Goal: Transaction & Acquisition: Purchase product/service

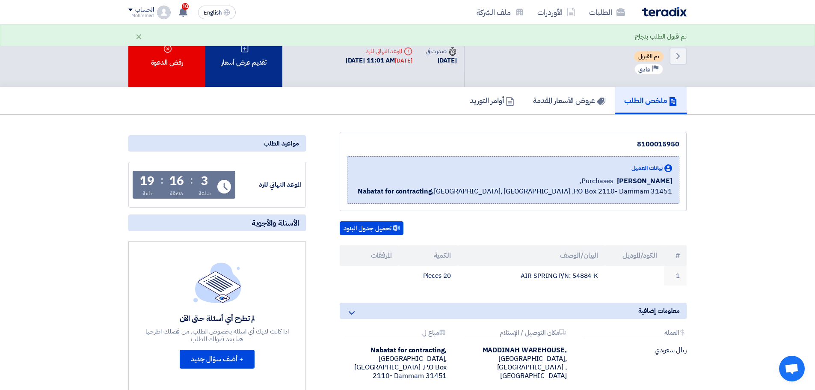
click at [230, 50] on div "تقديم عرض أسعار" at bounding box center [243, 56] width 77 height 62
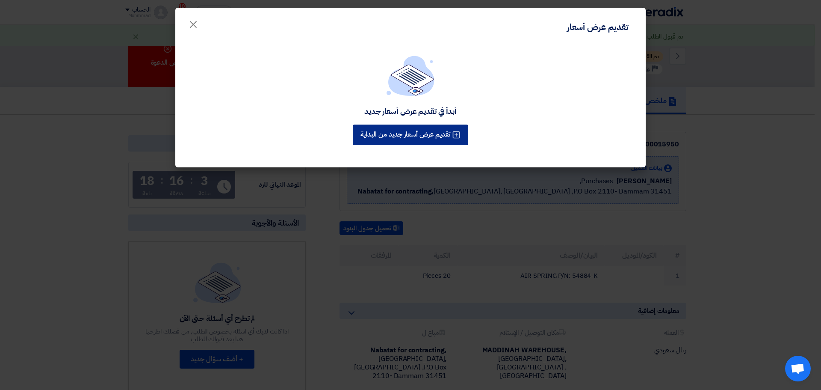
click at [436, 135] on div "أبدأ في تقديم عرض أسعار جديد تقديم عرض أسعار جديد من البداية" at bounding box center [410, 105] width 471 height 123
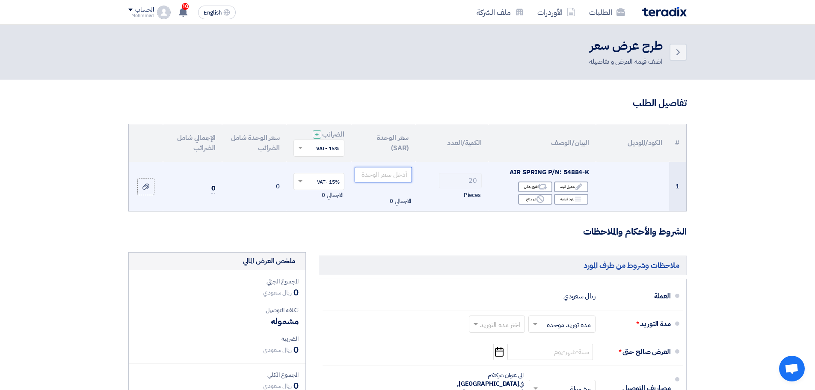
click at [394, 176] on input "number" at bounding box center [384, 174] width 58 height 15
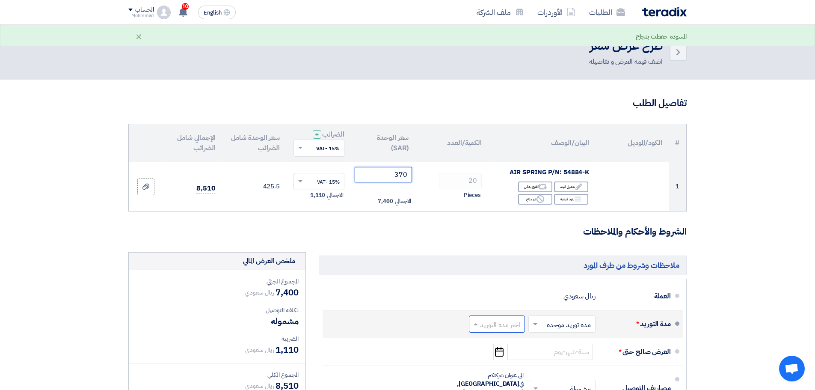
type input "370"
click at [509, 319] on input "text" at bounding box center [495, 324] width 52 height 12
click at [496, 221] on span "(1-2) أيام" at bounding box center [509, 218] width 26 height 10
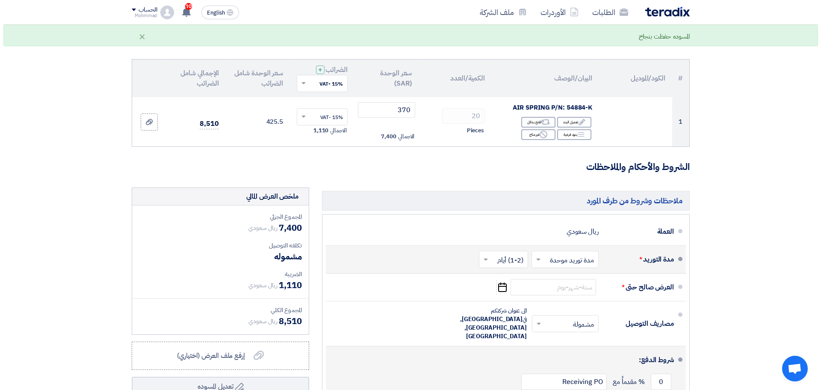
scroll to position [128, 0]
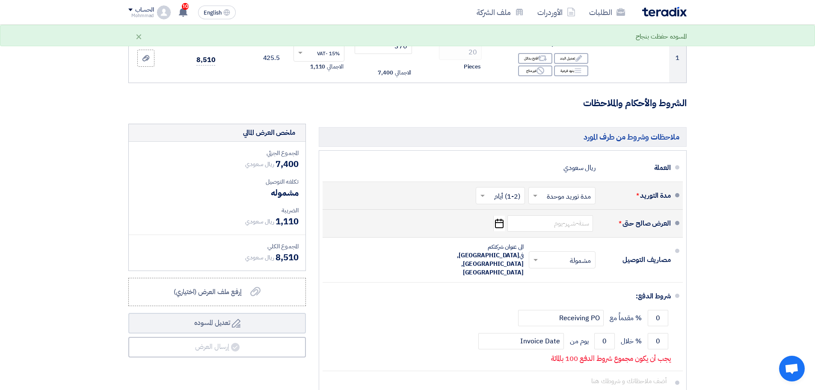
click at [496, 225] on icon "Pick a date" at bounding box center [499, 223] width 12 height 15
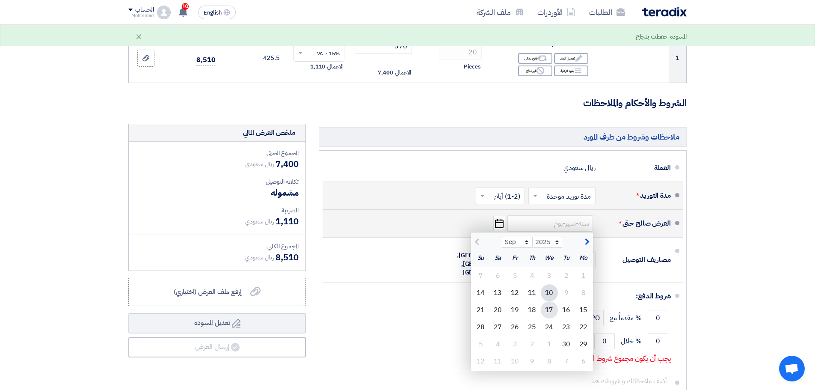
click at [545, 310] on div "17" at bounding box center [549, 309] width 17 height 17
type input "[DATE]"
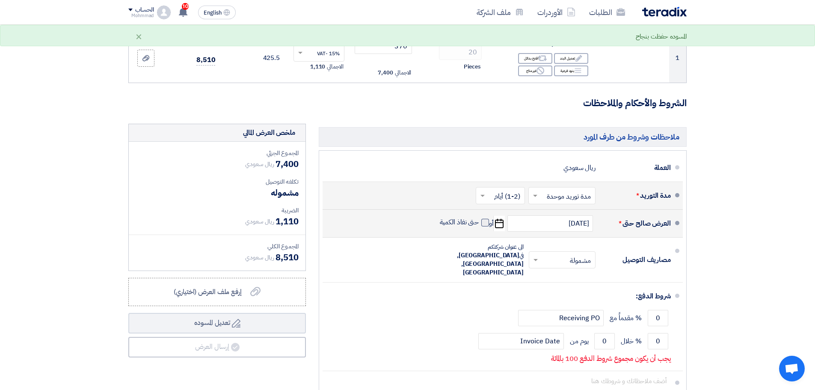
click at [483, 225] on span at bounding box center [485, 223] width 8 height 8
click at [479, 225] on input "حتى نفاذ الكمية" at bounding box center [458, 226] width 41 height 16
checkbox input "true"
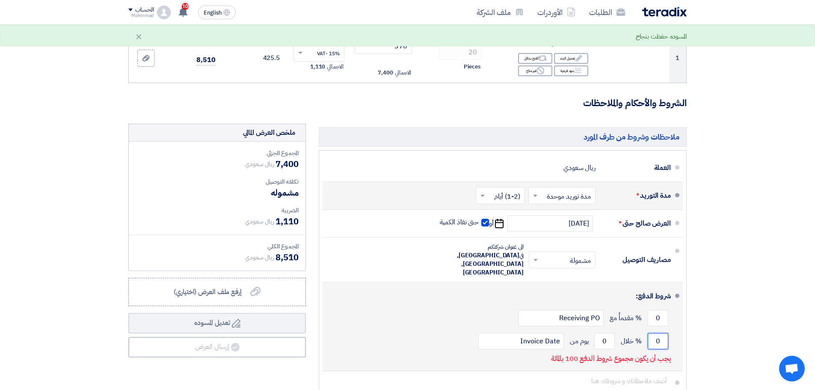
click at [661, 333] on input "0" at bounding box center [658, 341] width 21 height 16
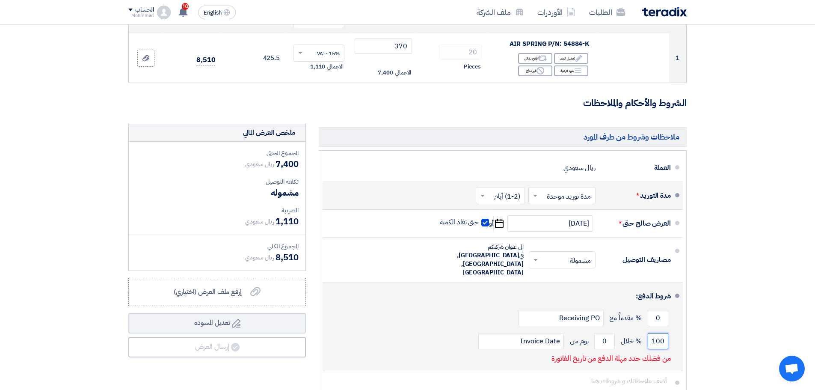
type input "100"
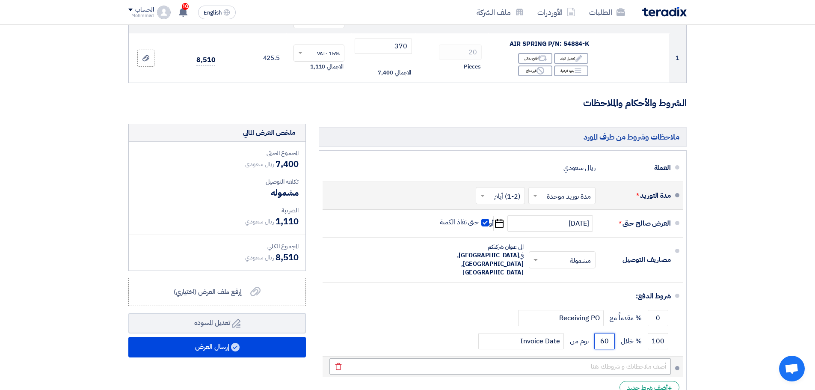
type input "60"
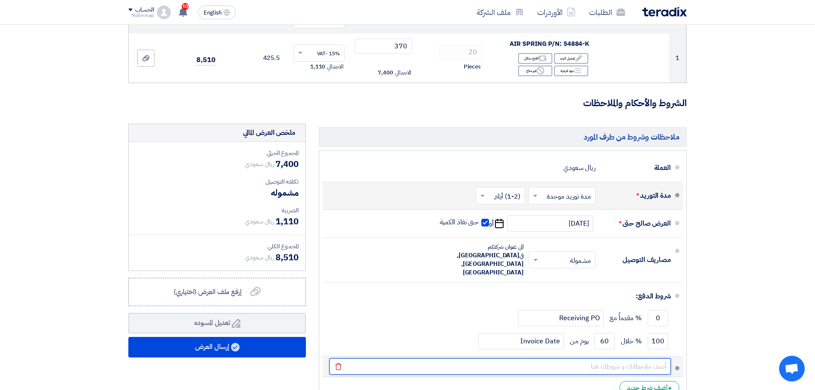
click at [574, 358] on input "text" at bounding box center [499, 366] width 341 height 16
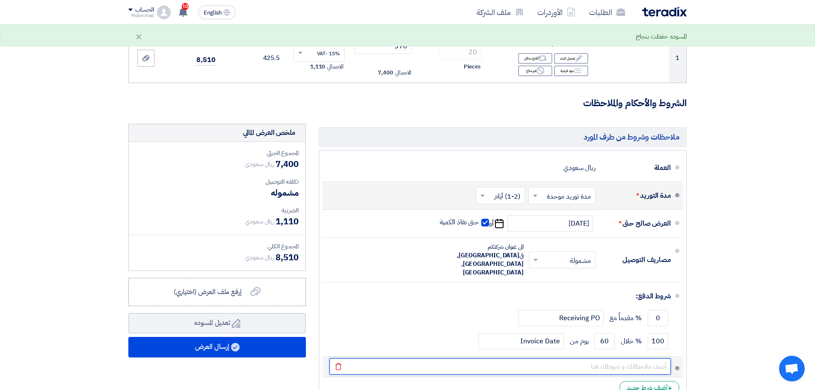
type input "ل"
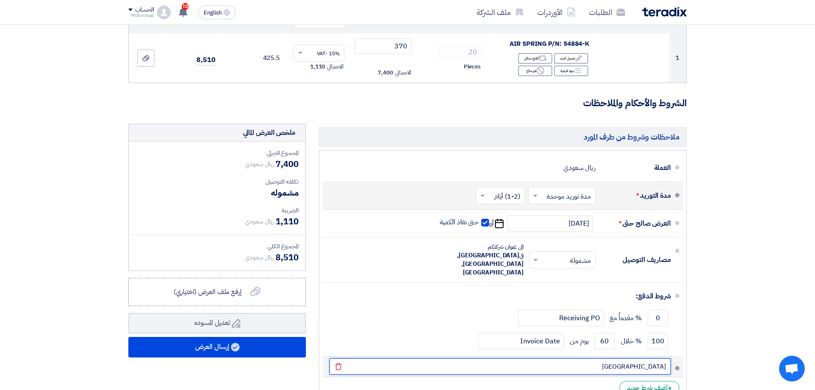
click at [576, 358] on input "[GEOGRAPHIC_DATA]" at bounding box center [499, 366] width 341 height 16
drag, startPoint x: 576, startPoint y: 342, endPoint x: 592, endPoint y: 347, distance: 17.0
click at [577, 358] on input "[GEOGRAPHIC_DATA]" at bounding box center [499, 366] width 341 height 16
paste input "G"
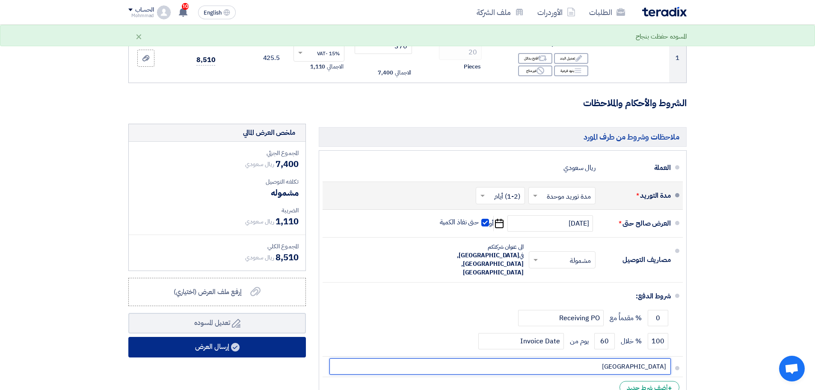
type input "[GEOGRAPHIC_DATA]"
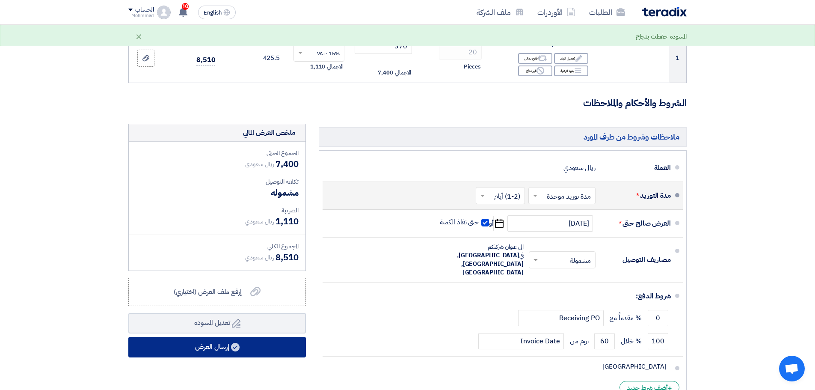
click at [254, 351] on button "إرسال العرض" at bounding box center [217, 347] width 178 height 21
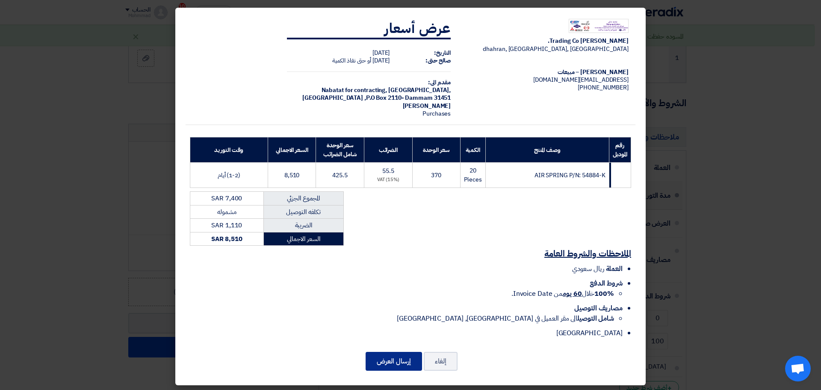
click at [400, 363] on button "إرسال العرض" at bounding box center [394, 361] width 56 height 19
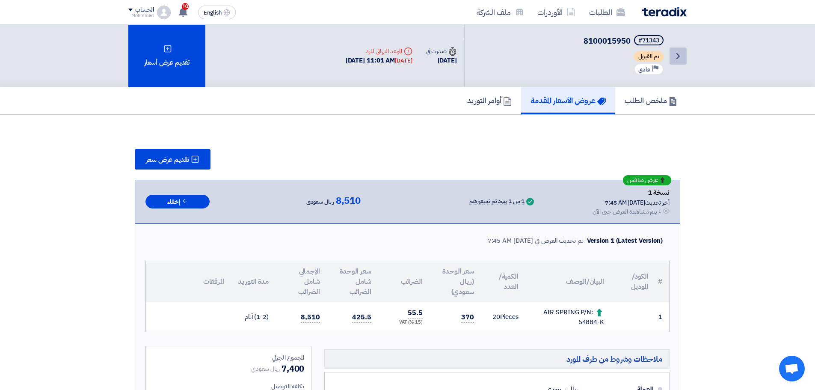
click at [679, 58] on icon "Back" at bounding box center [678, 56] width 10 height 10
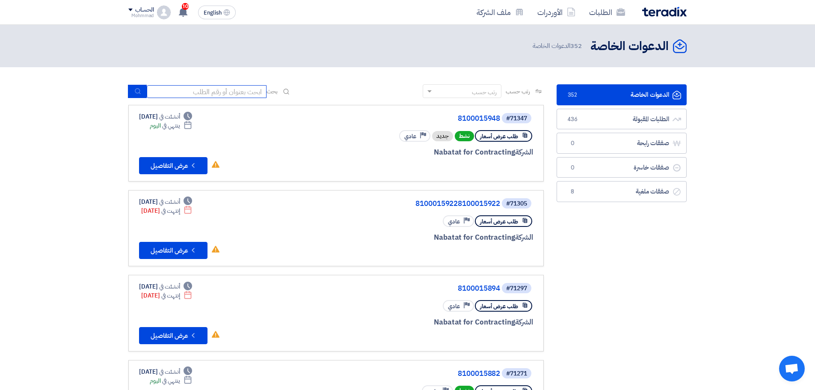
click at [199, 92] on input at bounding box center [207, 91] width 120 height 13
paste input "8100015948"
type input "8100015948"
click at [141, 92] on icon "submit" at bounding box center [137, 91] width 7 height 7
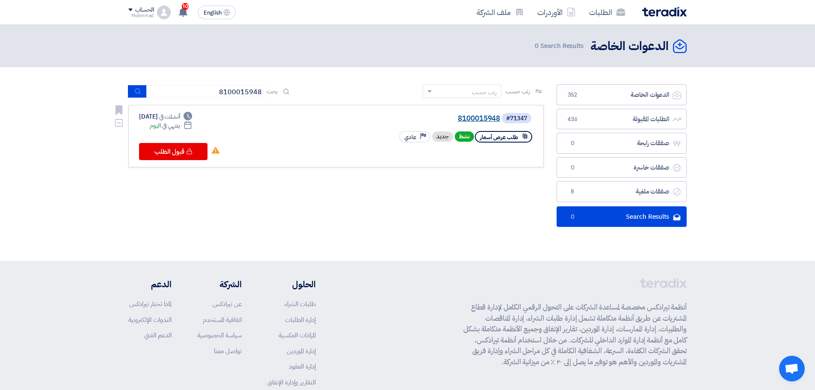
click at [483, 119] on link "8100015948" at bounding box center [414, 119] width 171 height 8
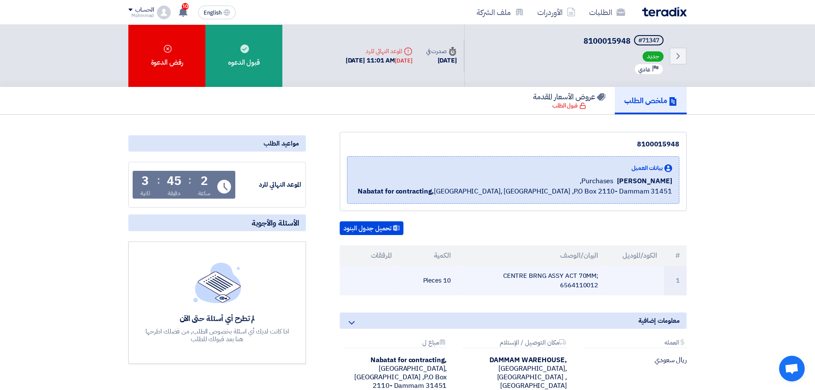
click at [578, 275] on td "CENTRE BRNG ASSY ACT 70MM; 6564110012" at bounding box center [532, 281] width 148 height 30
copy td "6564110012"
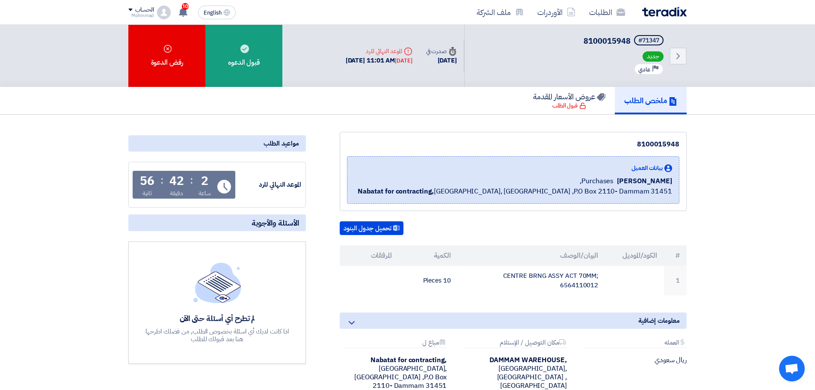
click at [589, 234] on div "تحميل جدول البنود" at bounding box center [513, 228] width 347 height 14
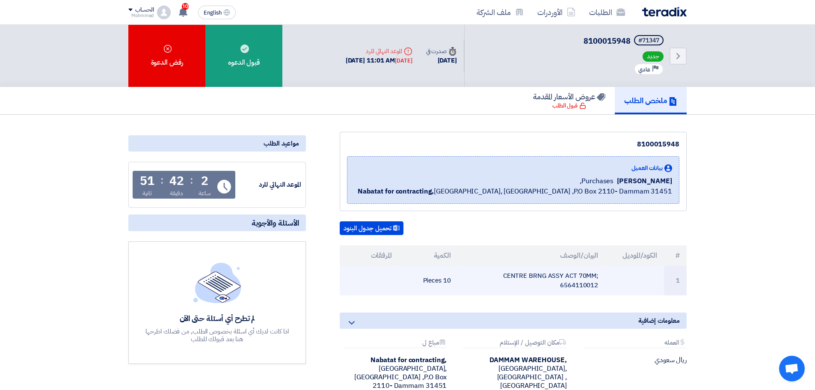
drag, startPoint x: 678, startPoint y: 257, endPoint x: 414, endPoint y: 275, distance: 264.6
click at [414, 275] on table "# الكود/الموديل البيان/الوصف الكمية المرفقات 1 CENTRE BRNG ASSY ACT 70MM; 65641…" at bounding box center [513, 270] width 347 height 50
copy table "# الكود/الموديل البيان/الوصف الكمية المرفقات 1 CENTRE BRNG ASSY ACT 70MM; 65641…"
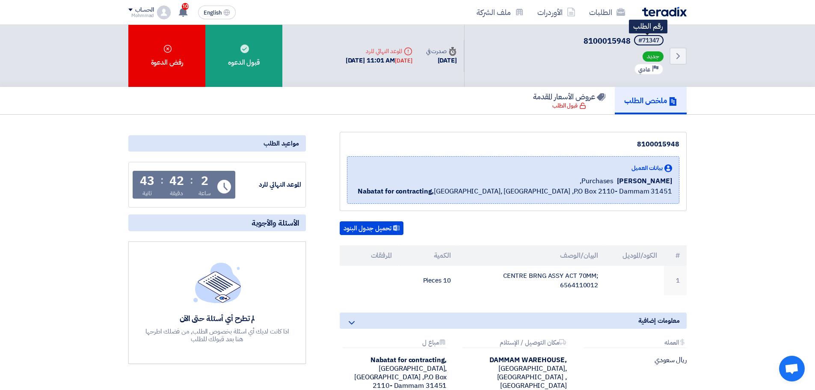
click at [648, 38] on div "#71347" at bounding box center [648, 41] width 21 height 6
copy div "71347"
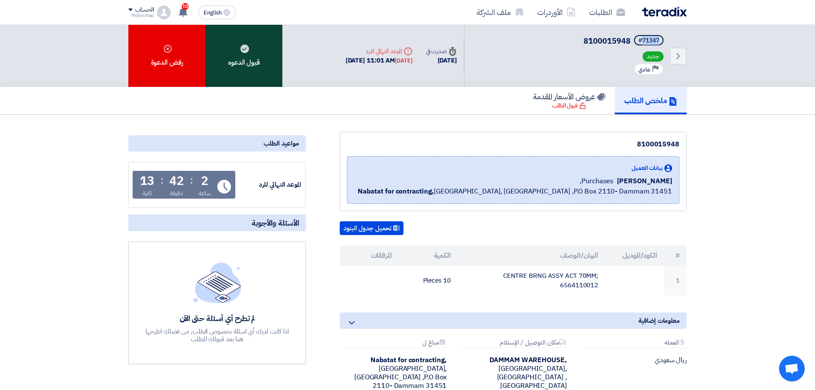
click at [237, 52] on div "قبول الدعوه" at bounding box center [243, 56] width 77 height 62
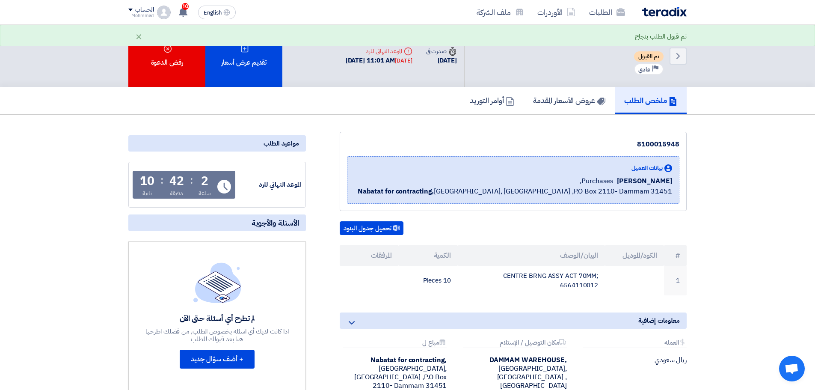
click at [231, 69] on div "تقديم عرض أسعار" at bounding box center [243, 56] width 77 height 62
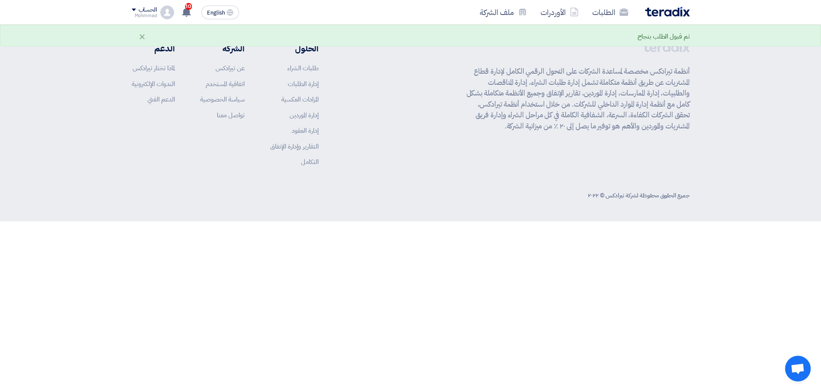
click at [192, 21] on app-header-notification-menu "10 تم نشر طلب عروض أسعار جديد - شاهد التفاصيل تم مشاهدة العرض المقدم للطلب "810…" at bounding box center [186, 12] width 24 height 17
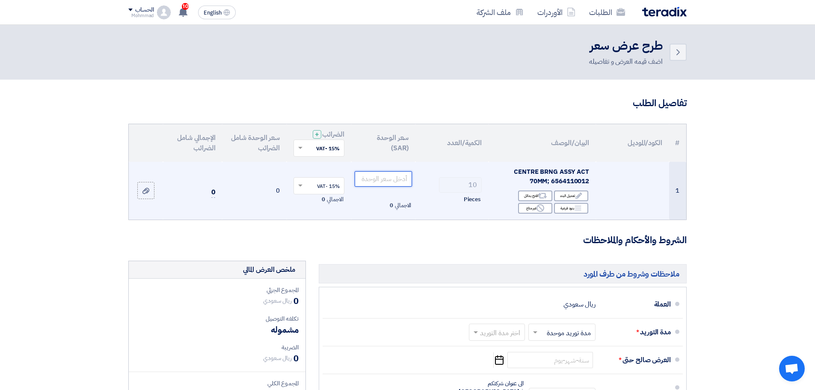
click at [384, 179] on input "number" at bounding box center [384, 178] width 58 height 15
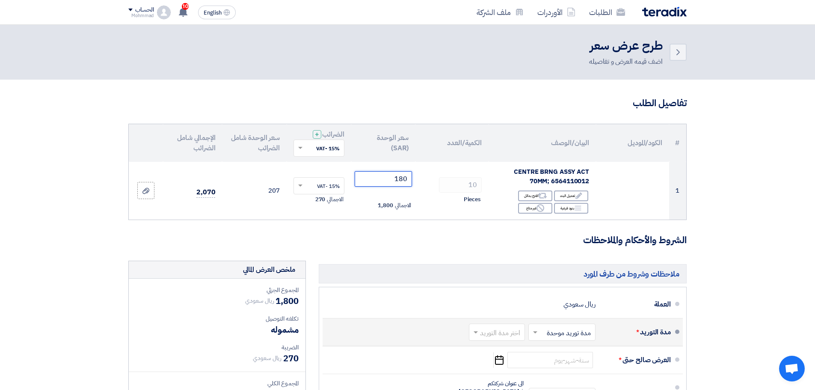
click at [491, 327] on input "text" at bounding box center [495, 333] width 52 height 12
type input "180"
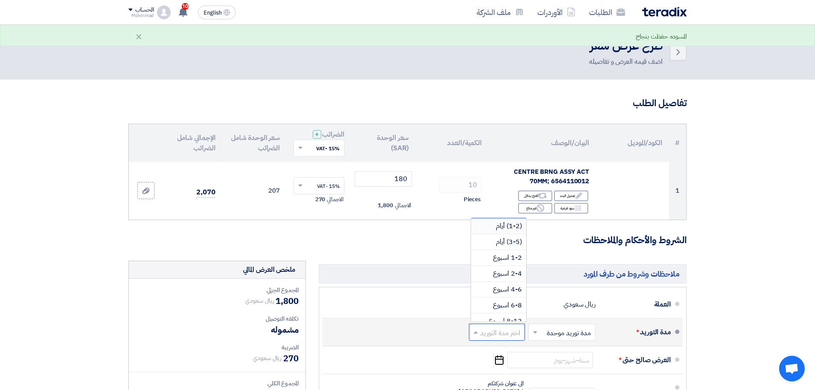
click at [500, 227] on span "(1-2) أيام" at bounding box center [509, 226] width 26 height 10
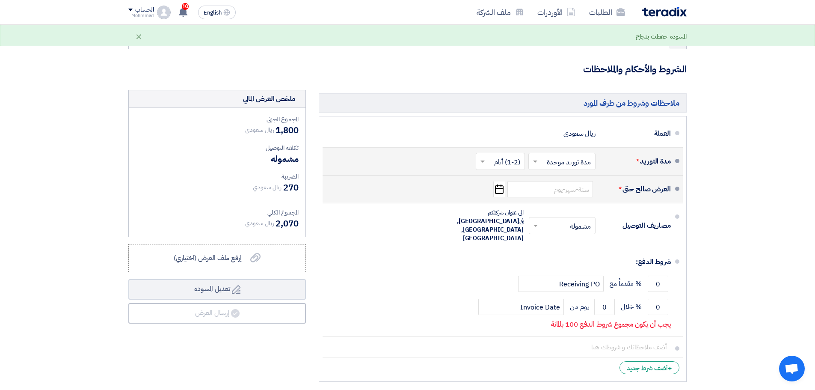
scroll to position [171, 0]
click at [501, 190] on icon "Pick a date" at bounding box center [499, 188] width 12 height 15
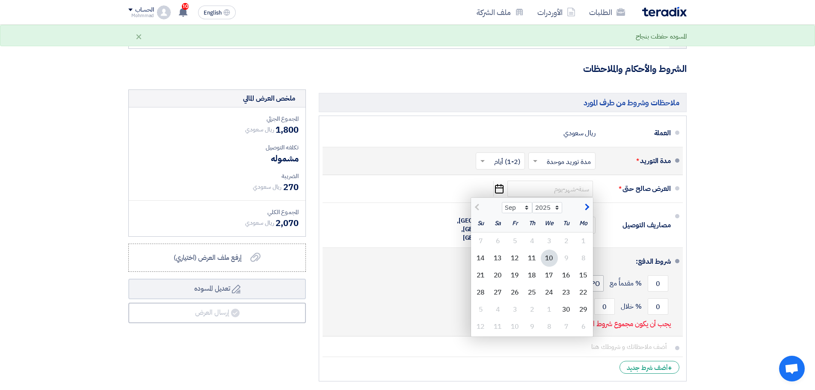
click at [551, 276] on div "17" at bounding box center [549, 274] width 17 height 17
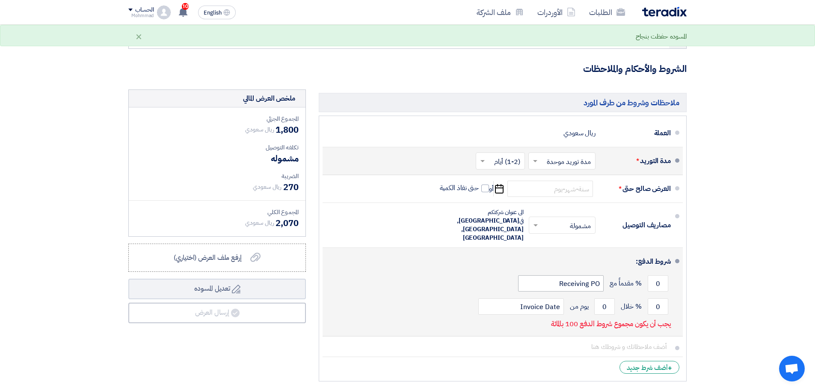
type input "[DATE]"
click at [657, 298] on input "0" at bounding box center [658, 306] width 21 height 16
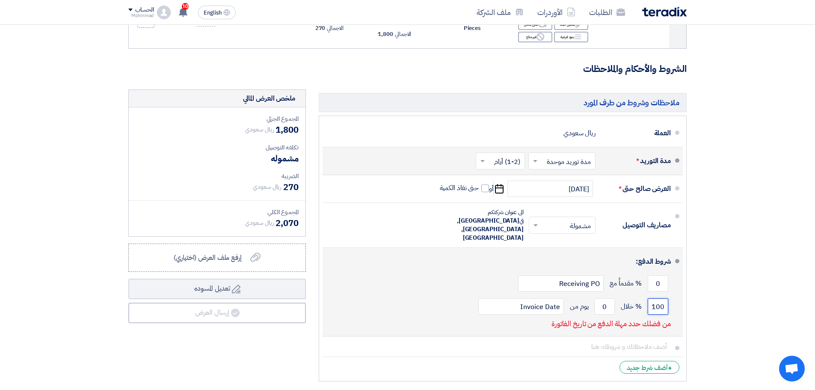
type input "100"
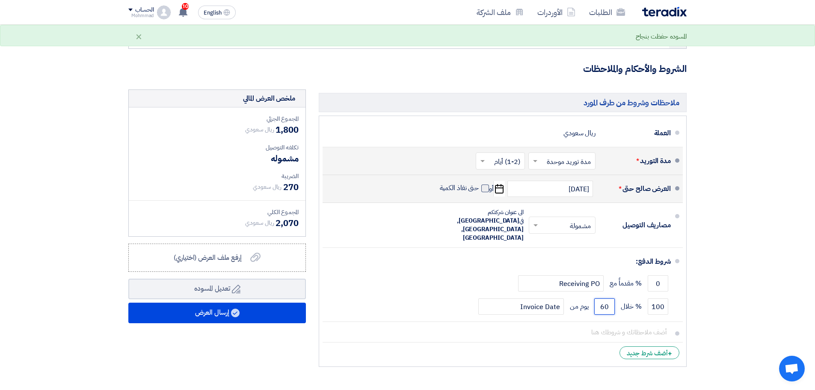
type input "60"
click at [484, 189] on span at bounding box center [485, 188] width 8 height 8
click at [479, 189] on input "حتى نفاذ الكمية" at bounding box center [458, 192] width 41 height 16
checkbox input "true"
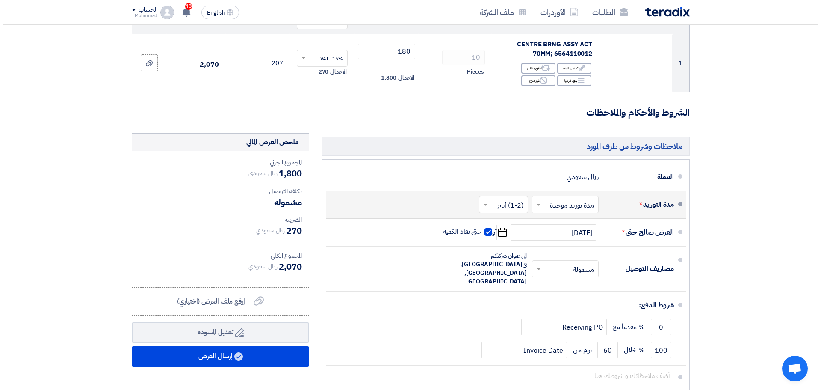
scroll to position [128, 0]
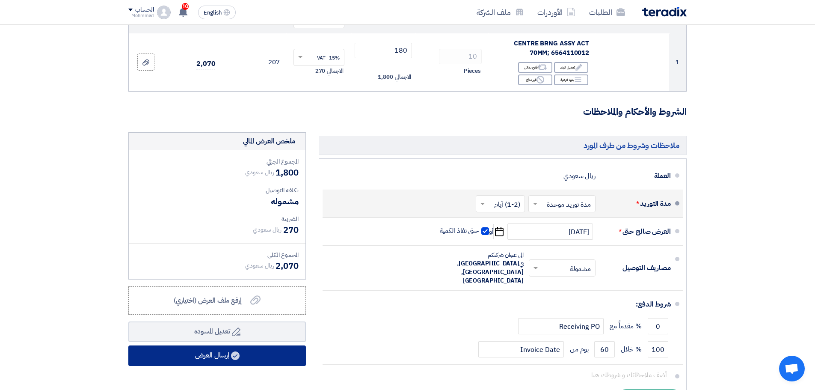
click at [241, 360] on button "إرسال العرض" at bounding box center [217, 355] width 178 height 21
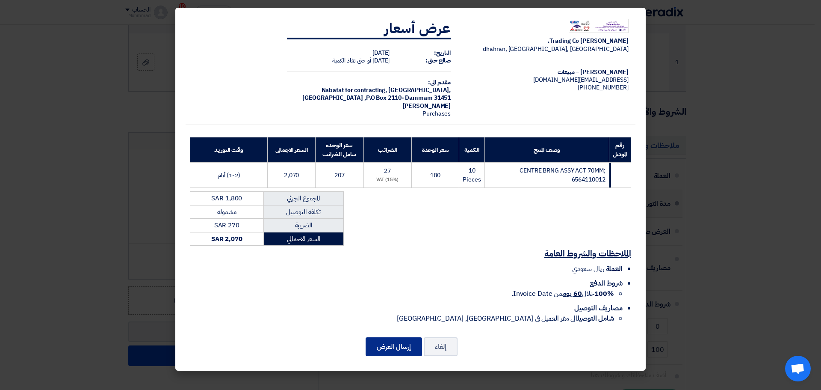
click at [397, 345] on button "إرسال العرض" at bounding box center [394, 346] width 56 height 19
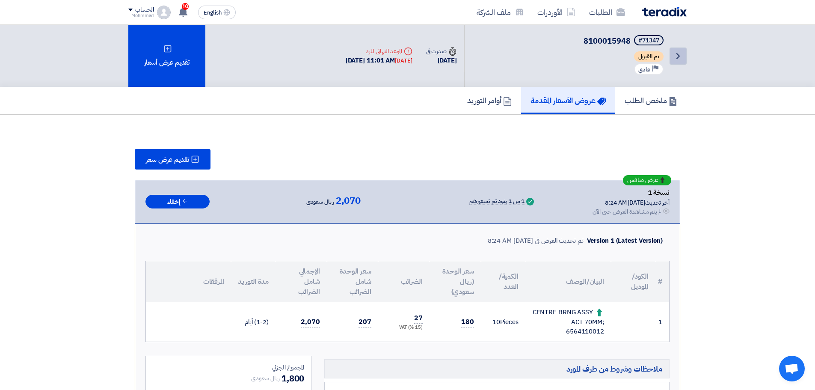
click at [680, 53] on icon "Back" at bounding box center [678, 56] width 10 height 10
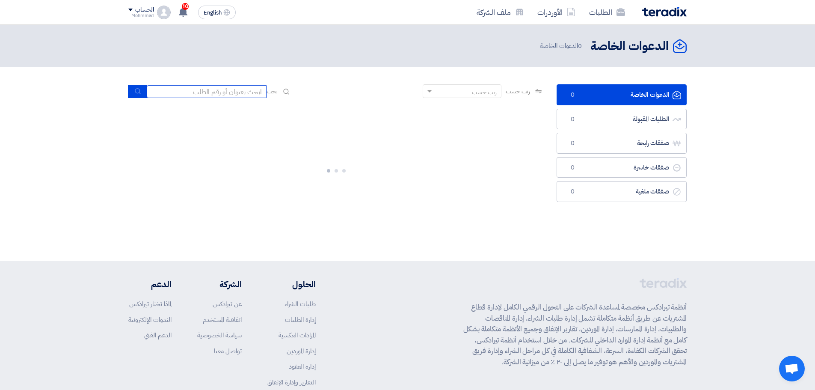
click at [207, 96] on input at bounding box center [207, 91] width 120 height 13
paste input "71321"
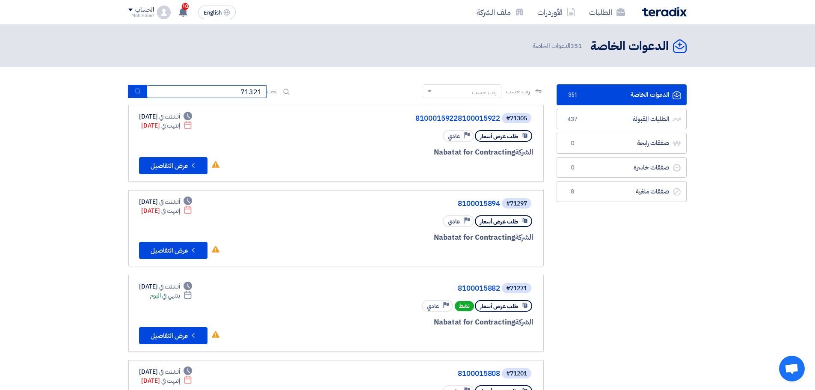
type input "71321"
click at [137, 88] on icon "submit" at bounding box center [137, 91] width 7 height 7
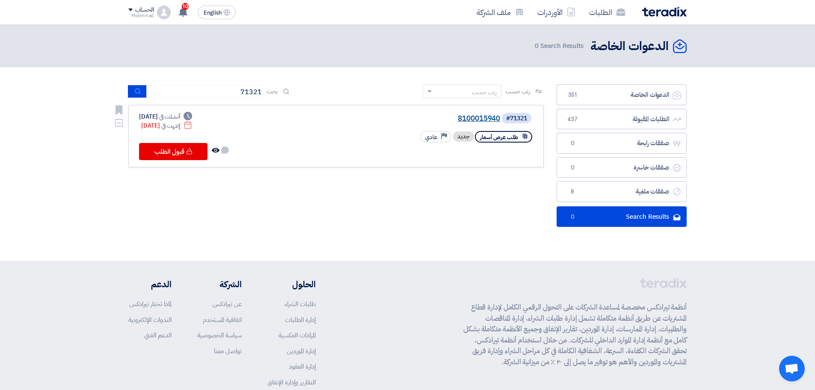
click at [477, 118] on link "8100015940" at bounding box center [414, 119] width 171 height 8
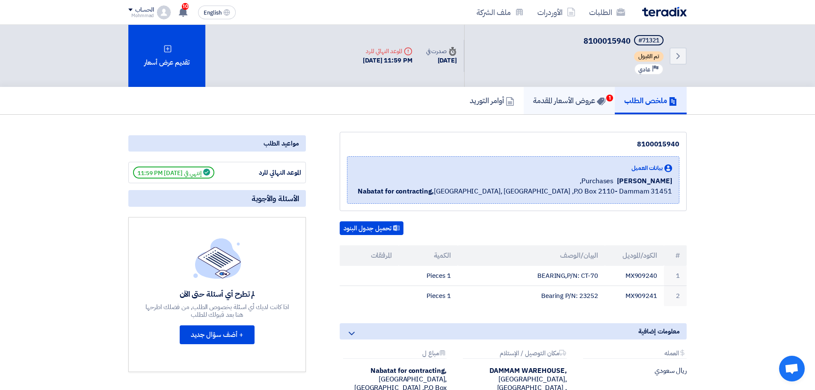
click at [571, 93] on link "عروض الأسعار المقدمة 1" at bounding box center [569, 100] width 91 height 27
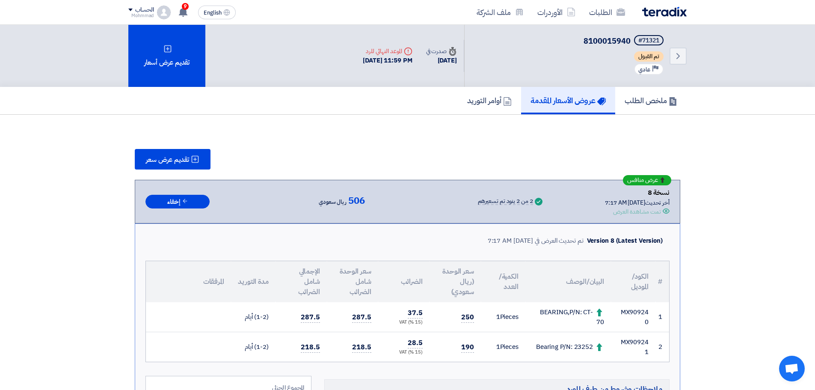
scroll to position [43, 0]
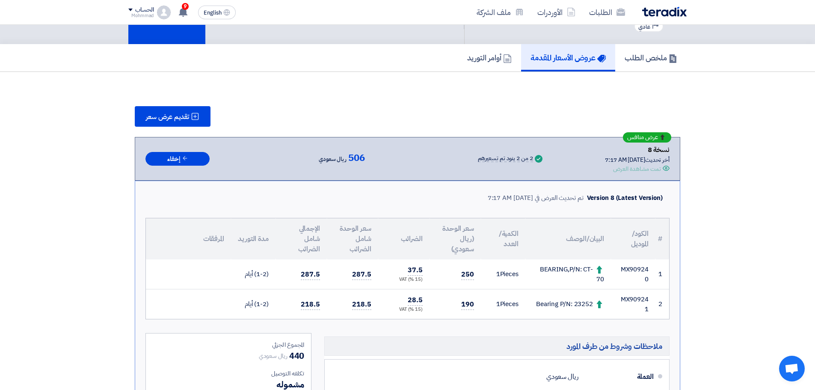
click at [634, 269] on td "MX909240" at bounding box center [633, 274] width 44 height 30
click at [634, 268] on td "MX909240" at bounding box center [633, 274] width 44 height 30
copy td "MX909240"
